Goal: Navigation & Orientation: Go to known website

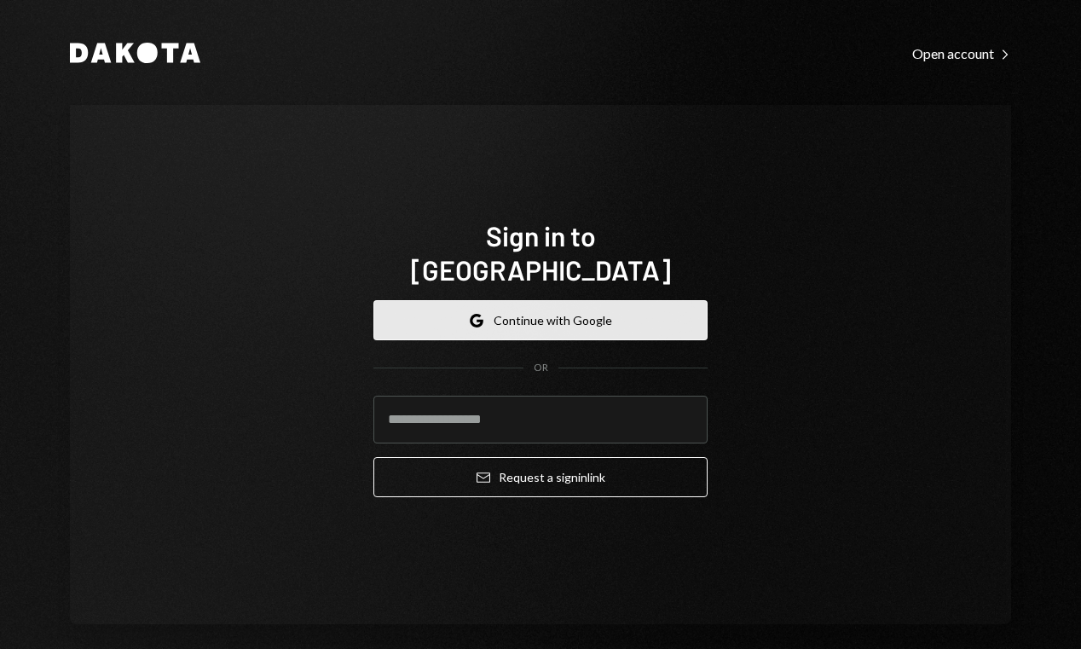
click at [540, 300] on button "Google Continue with Google" at bounding box center [540, 320] width 334 height 40
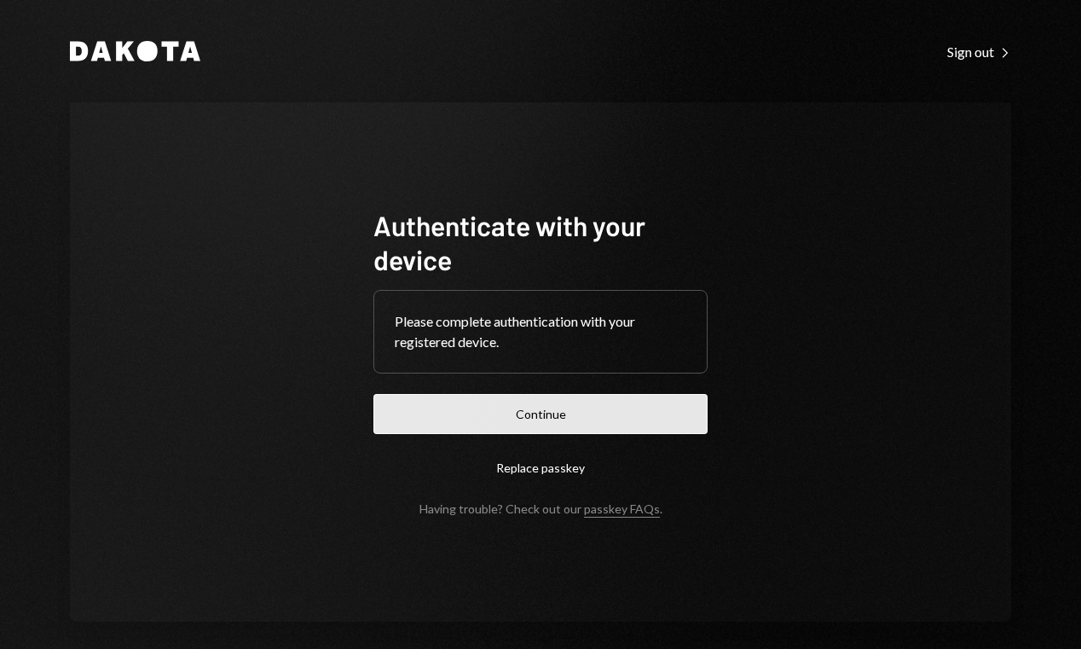
click at [535, 416] on button "Continue" at bounding box center [540, 414] width 334 height 40
